Goal: Transaction & Acquisition: Book appointment/travel/reservation

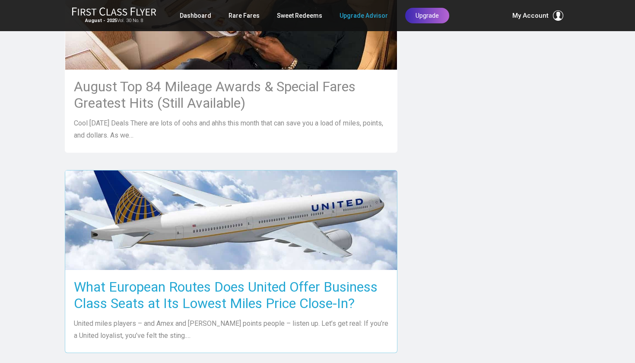
scroll to position [898, 9]
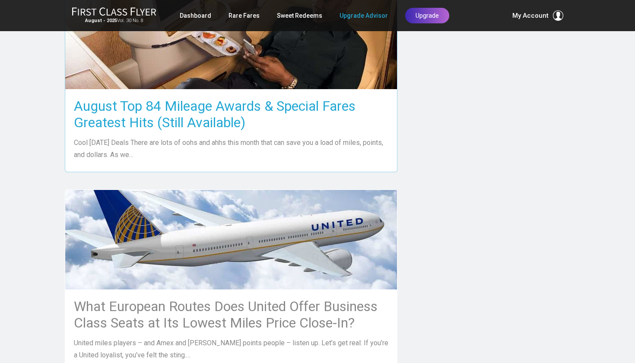
click at [204, 98] on h3 "August Top 84 Mileage Awards & Special Fares Greatest Hits (Still Available)" at bounding box center [231, 114] width 315 height 33
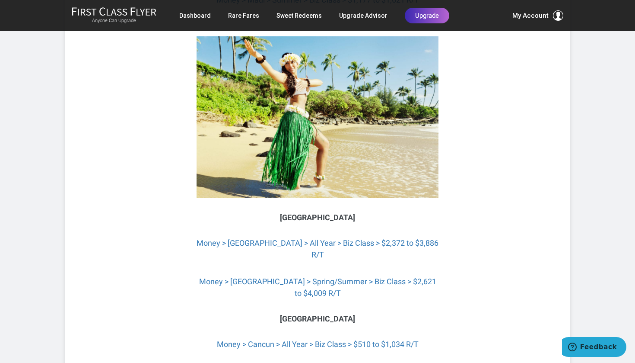
scroll to position [3374, 0]
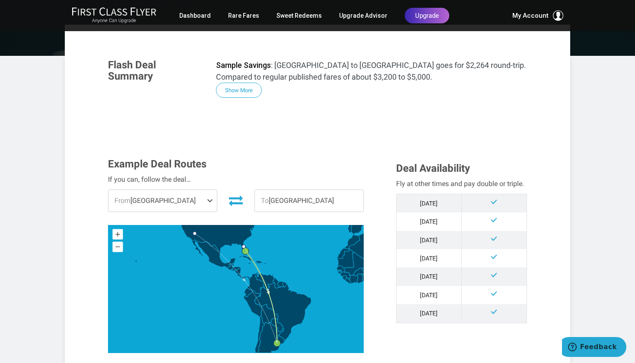
scroll to position [128, 0]
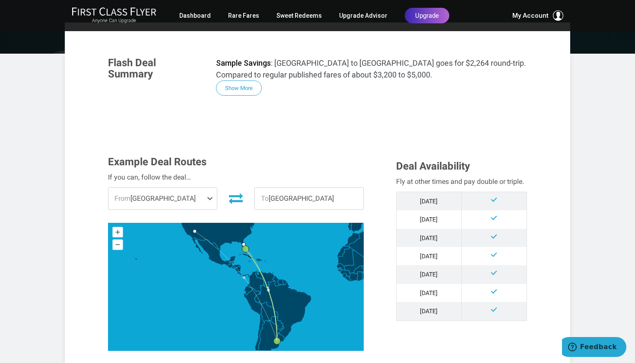
click at [210, 200] on span at bounding box center [212, 199] width 10 height 22
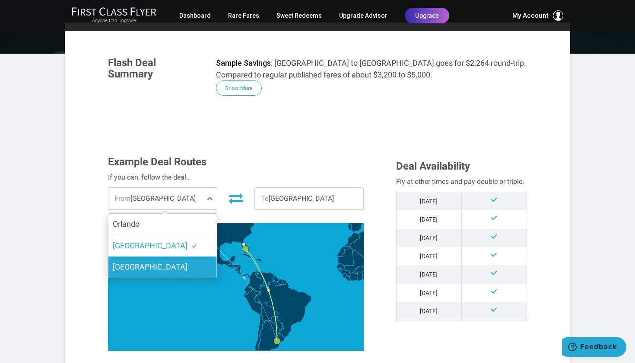
click at [175, 266] on label "[GEOGRAPHIC_DATA]" at bounding box center [162, 266] width 108 height 21
click at [0, 0] on input "Las Vegas" at bounding box center [0, 0] width 0 height 0
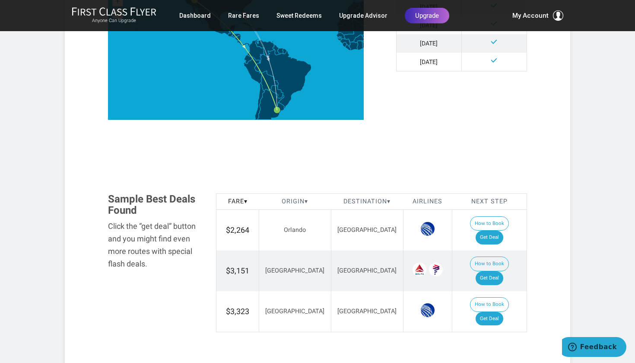
scroll to position [372, 0]
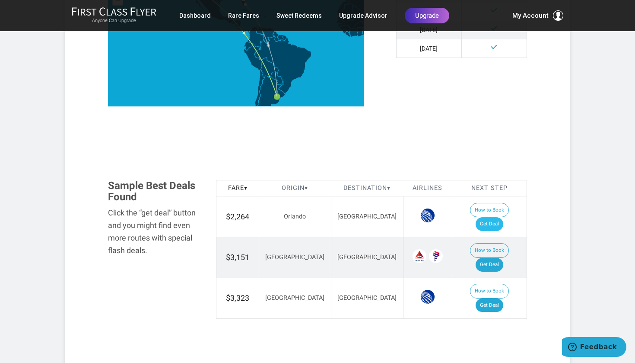
click at [497, 217] on link "Get Deal" at bounding box center [490, 224] width 28 height 14
